Goal: Go to known website: Access a specific website the user already knows

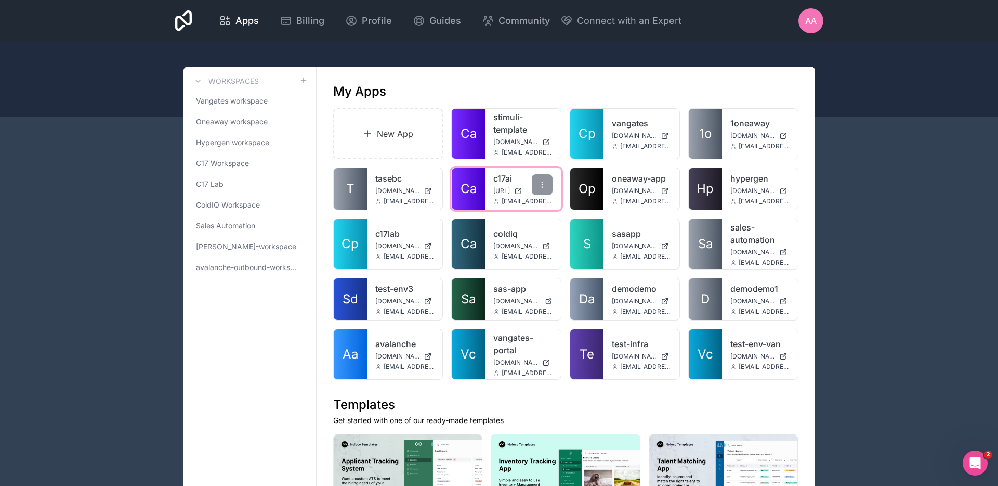
click at [504, 174] on link "c17ai" at bounding box center [522, 178] width 59 height 12
